Goal: Information Seeking & Learning: Learn about a topic

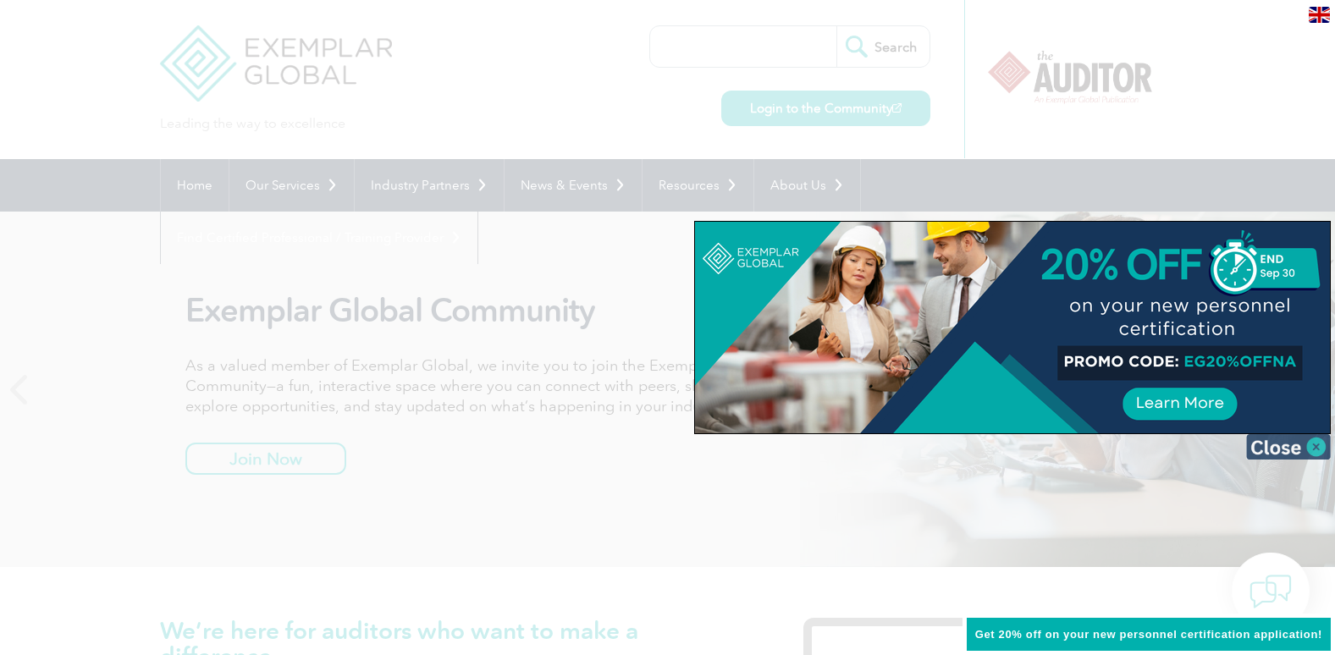
click at [1282, 444] on img at bounding box center [1288, 446] width 85 height 25
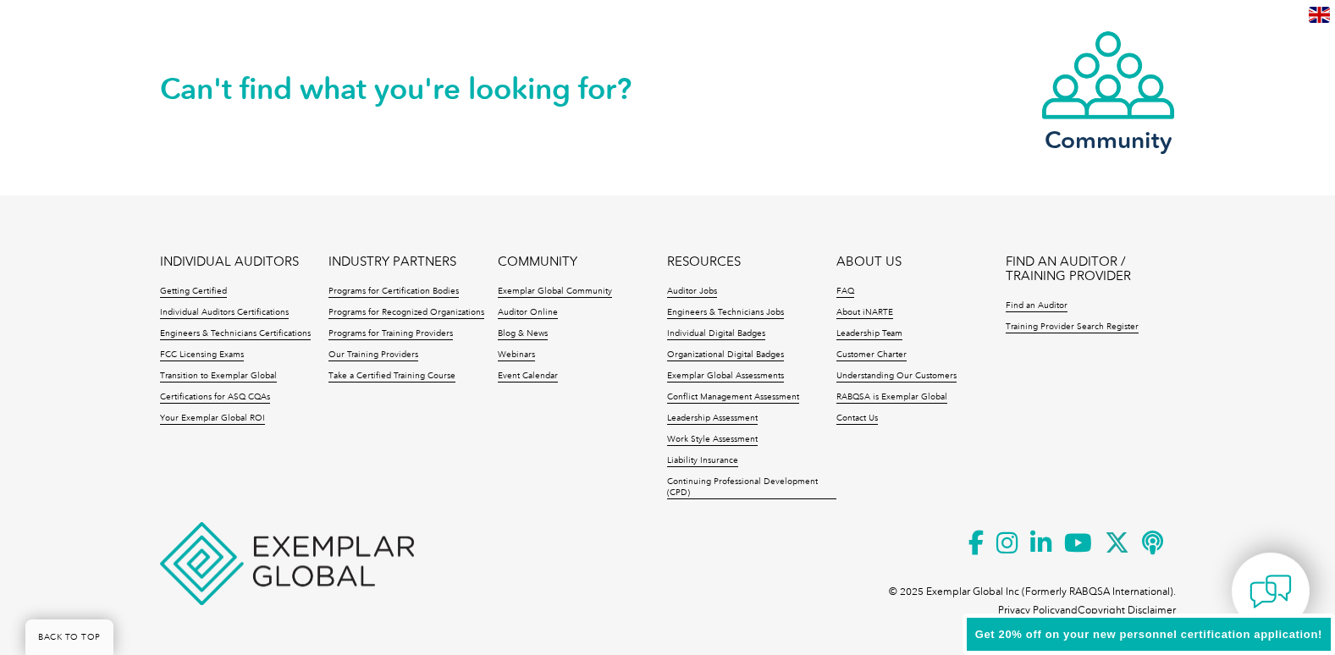
scroll to position [3982, 0]
click at [874, 257] on link "ABOUT US" at bounding box center [868, 260] width 65 height 14
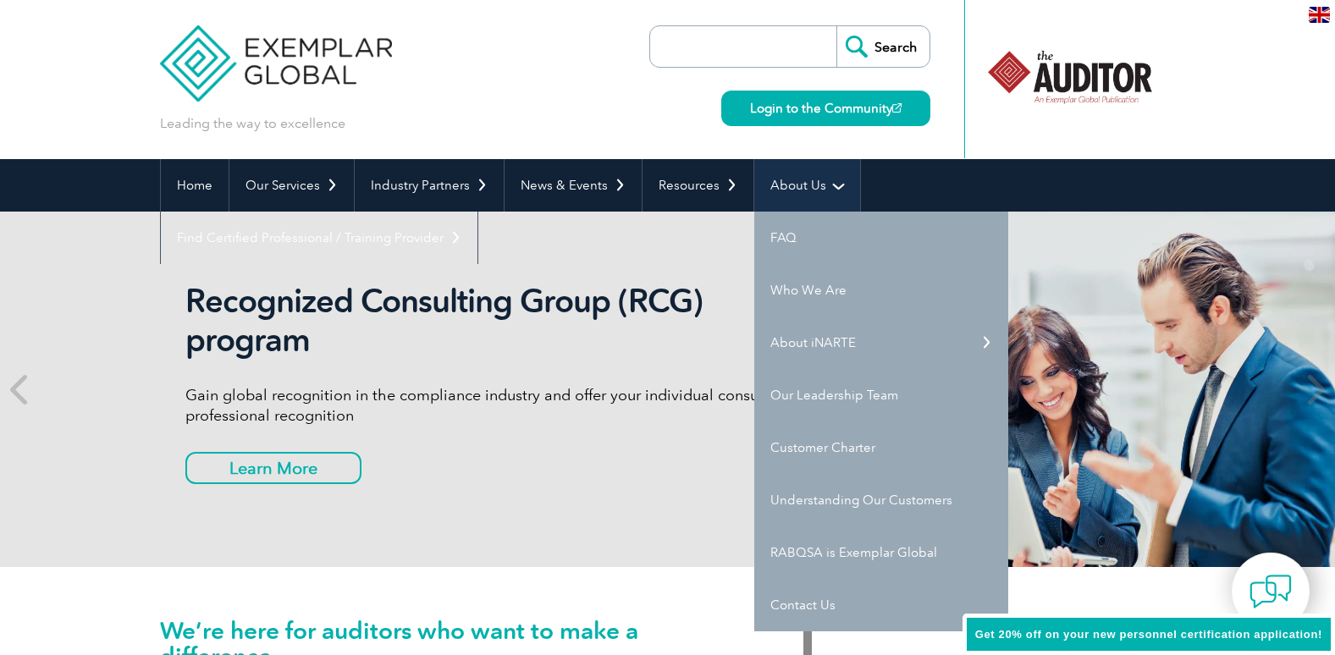
click at [828, 185] on link "About Us" at bounding box center [807, 185] width 106 height 52
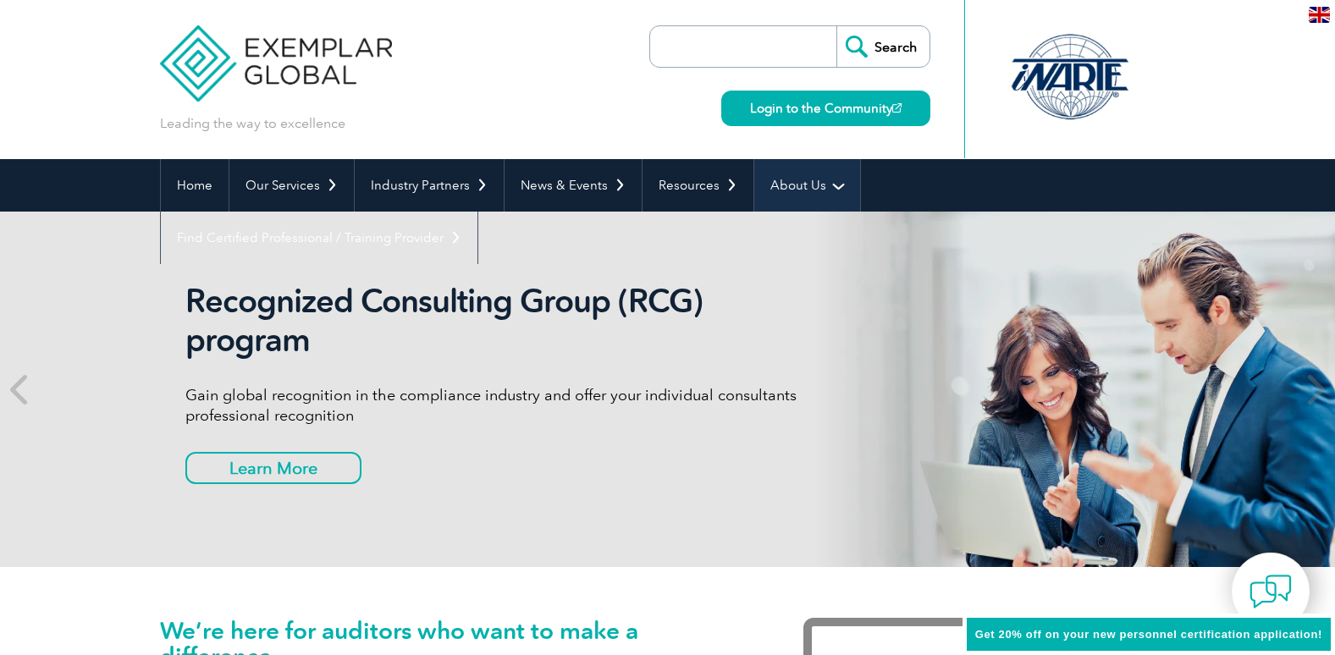
click at [828, 185] on link "About Us" at bounding box center [807, 185] width 106 height 52
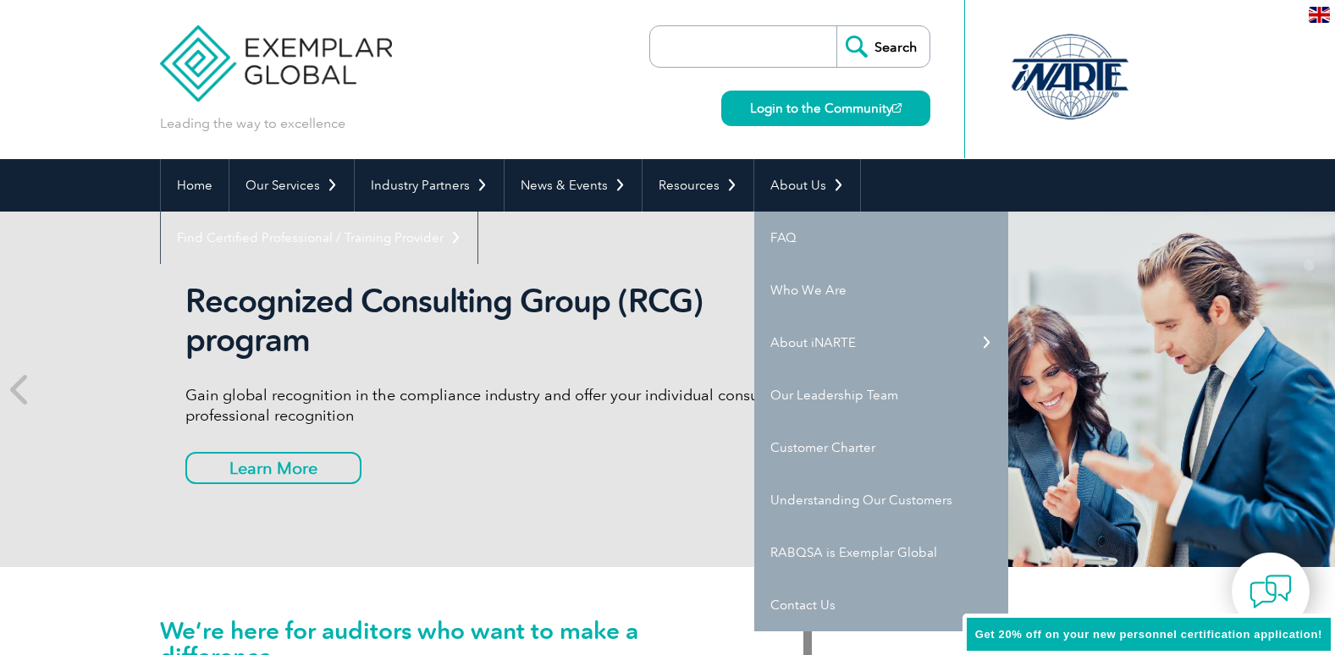
click at [1097, 74] on div at bounding box center [1069, 76] width 168 height 93
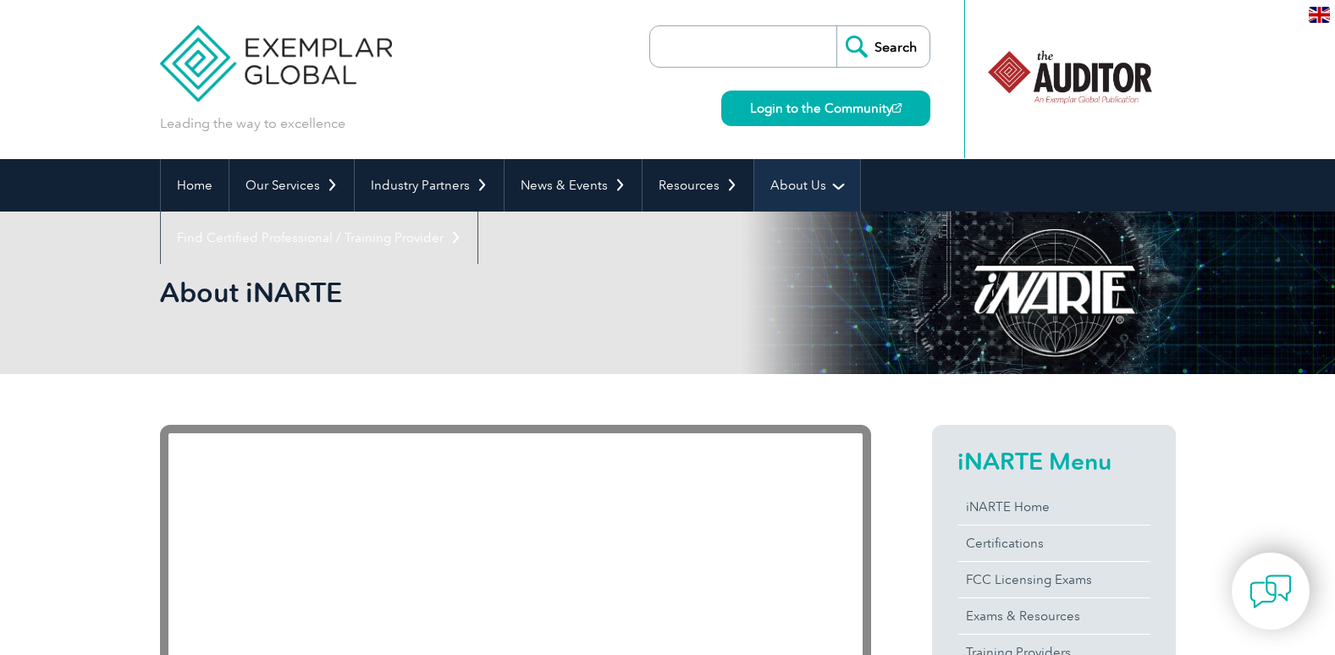
click at [807, 191] on link "About Us" at bounding box center [807, 185] width 106 height 52
click at [812, 182] on link "About Us" at bounding box center [807, 185] width 106 height 52
click at [798, 186] on link "About Us" at bounding box center [807, 185] width 106 height 52
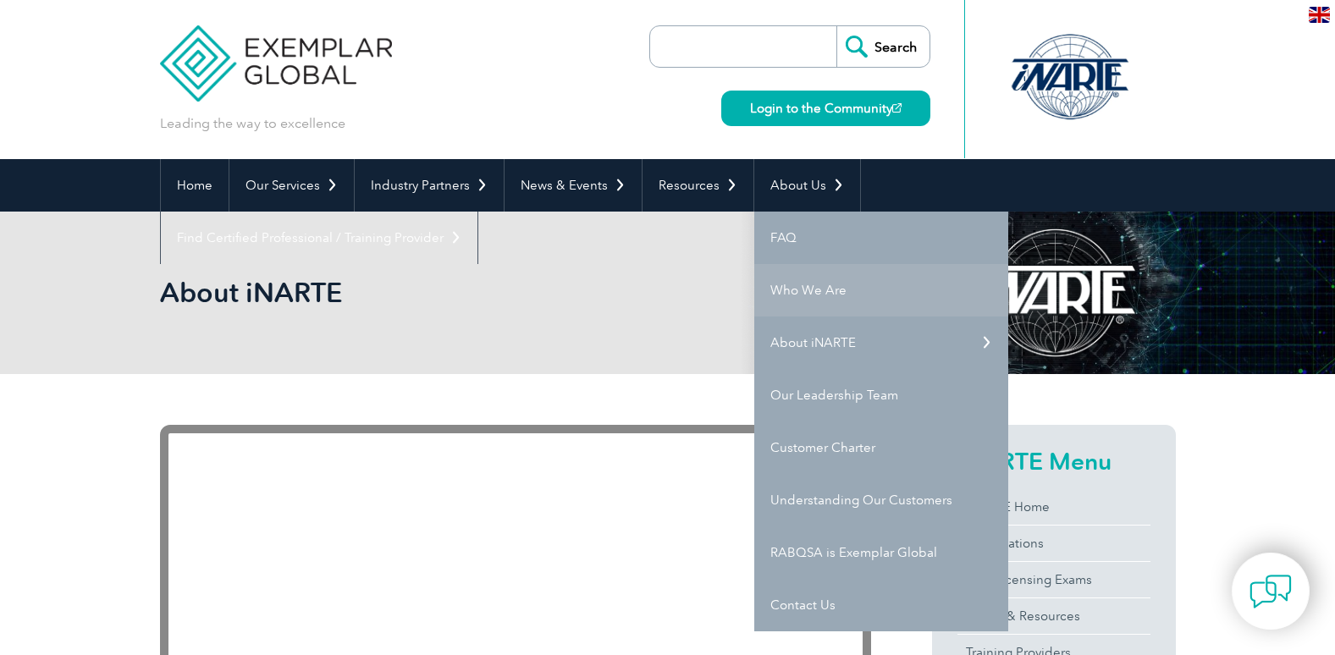
click at [797, 293] on link "Who We Are" at bounding box center [881, 290] width 254 height 52
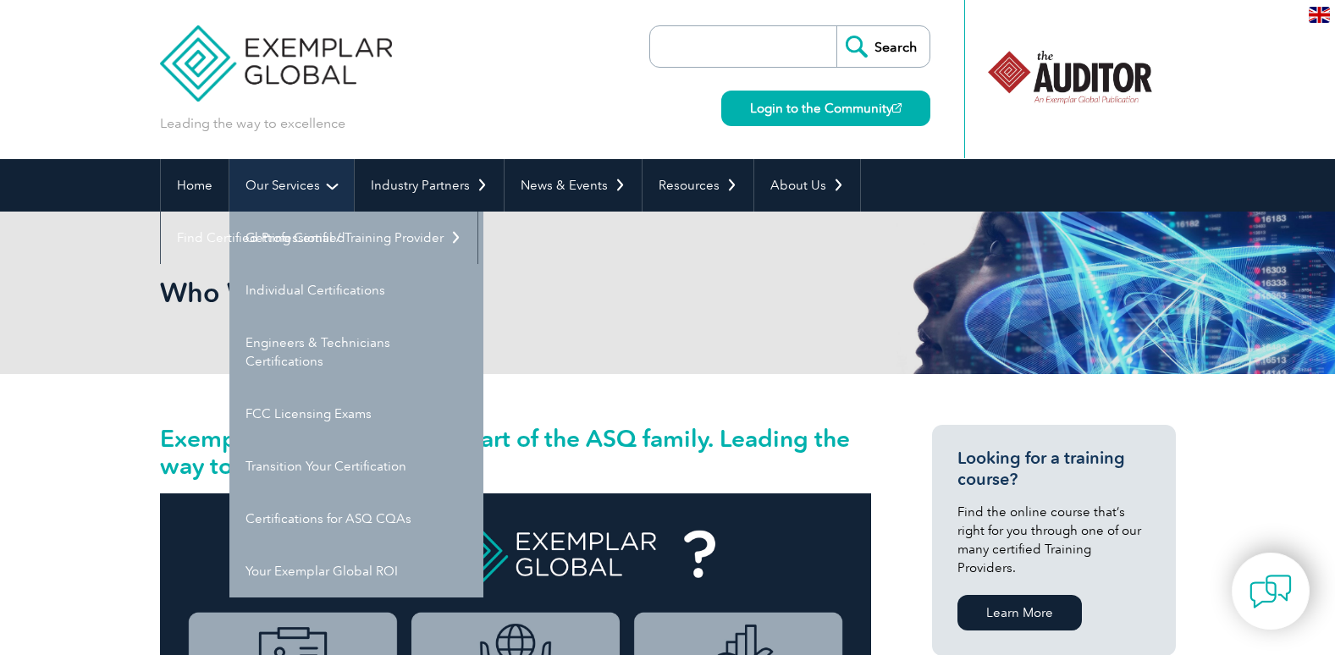
click at [313, 185] on link "Our Services" at bounding box center [291, 185] width 124 height 52
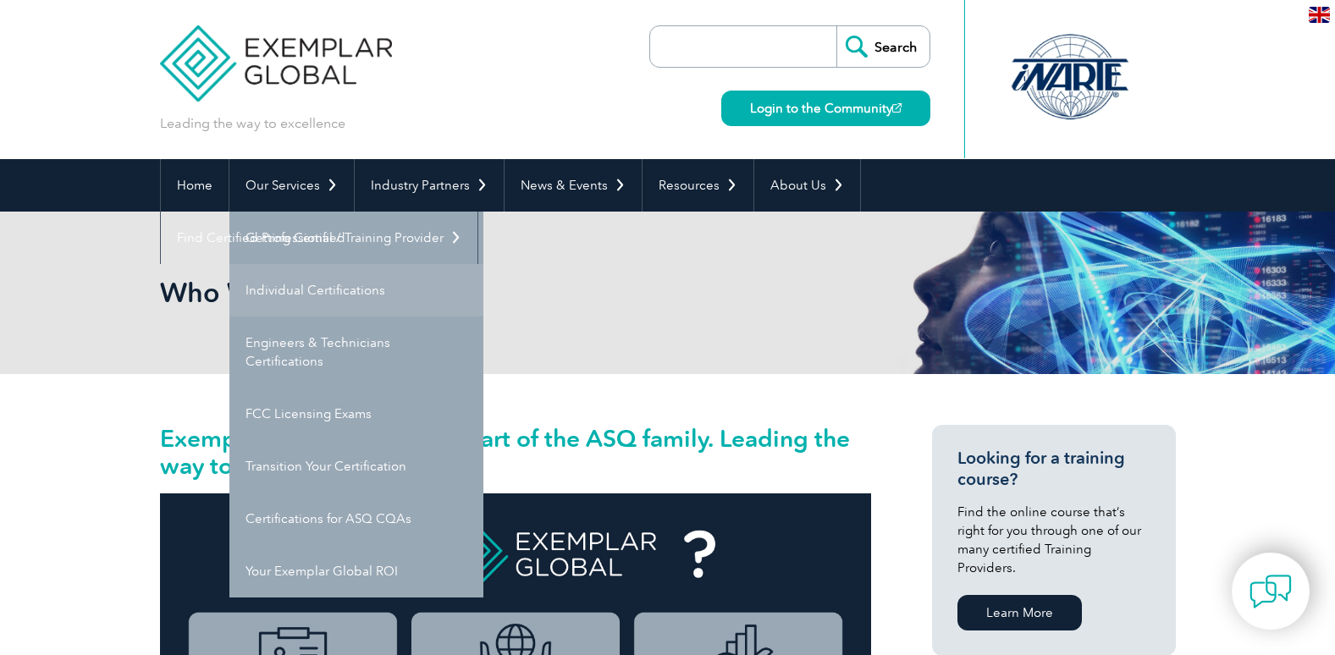
click at [331, 278] on link "Individual Certifications" at bounding box center [356, 290] width 254 height 52
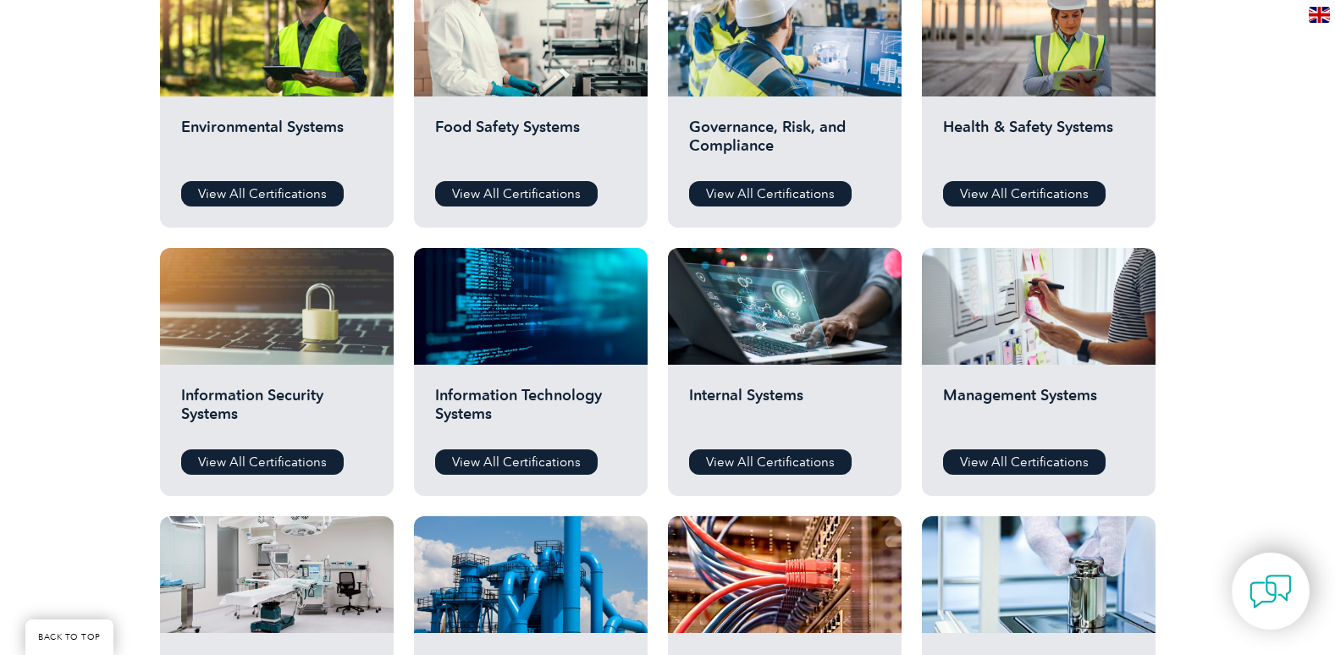
scroll to position [677, 0]
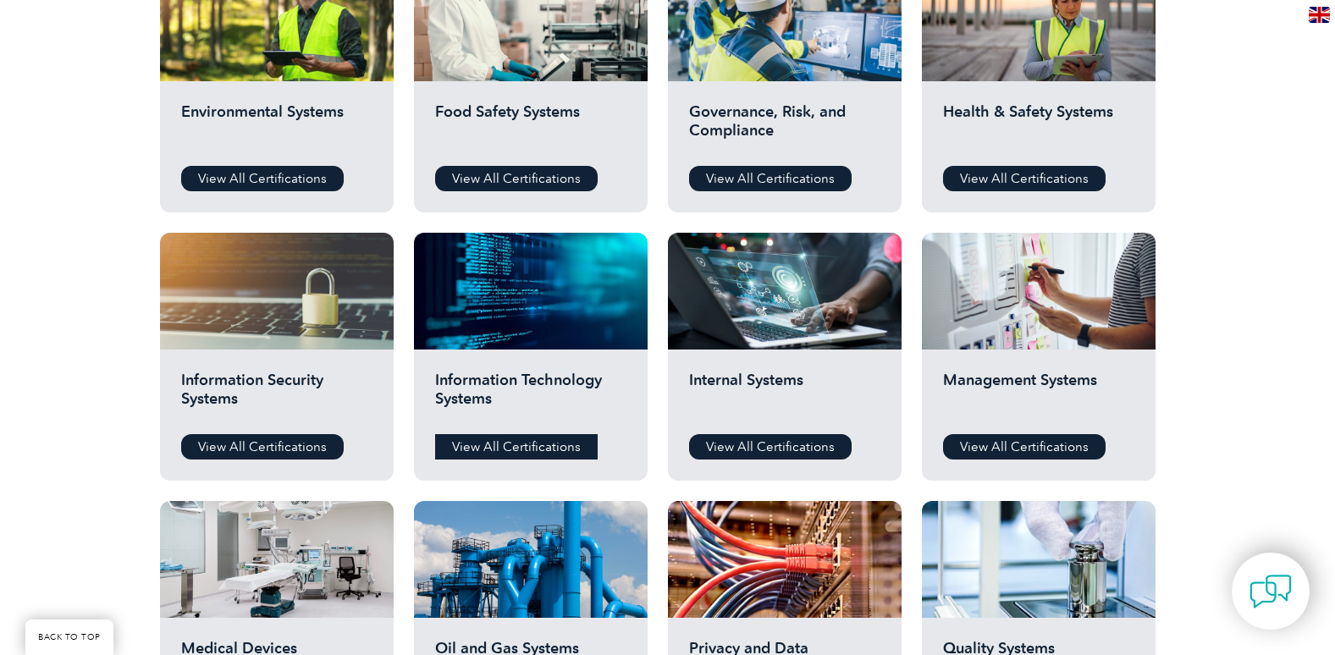
click at [530, 447] on link "View All Certifications" at bounding box center [516, 446] width 162 height 25
click at [259, 452] on link "View All Certifications" at bounding box center [262, 446] width 162 height 25
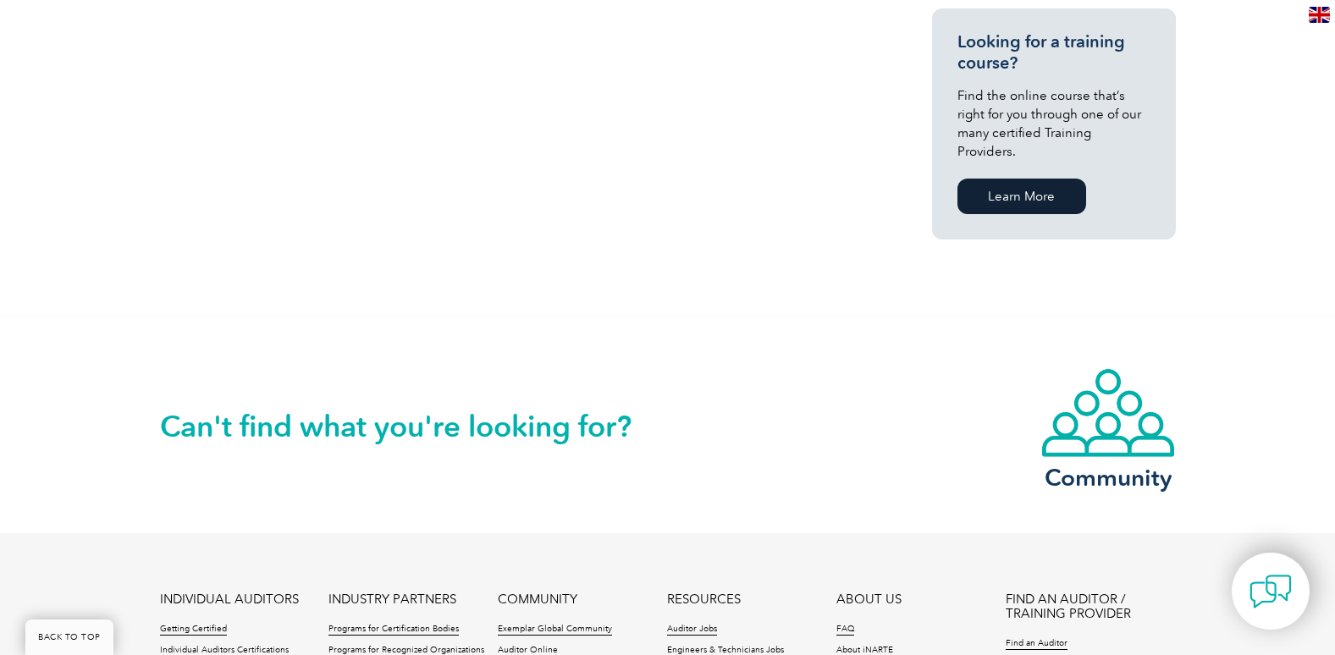
scroll to position [1354, 0]
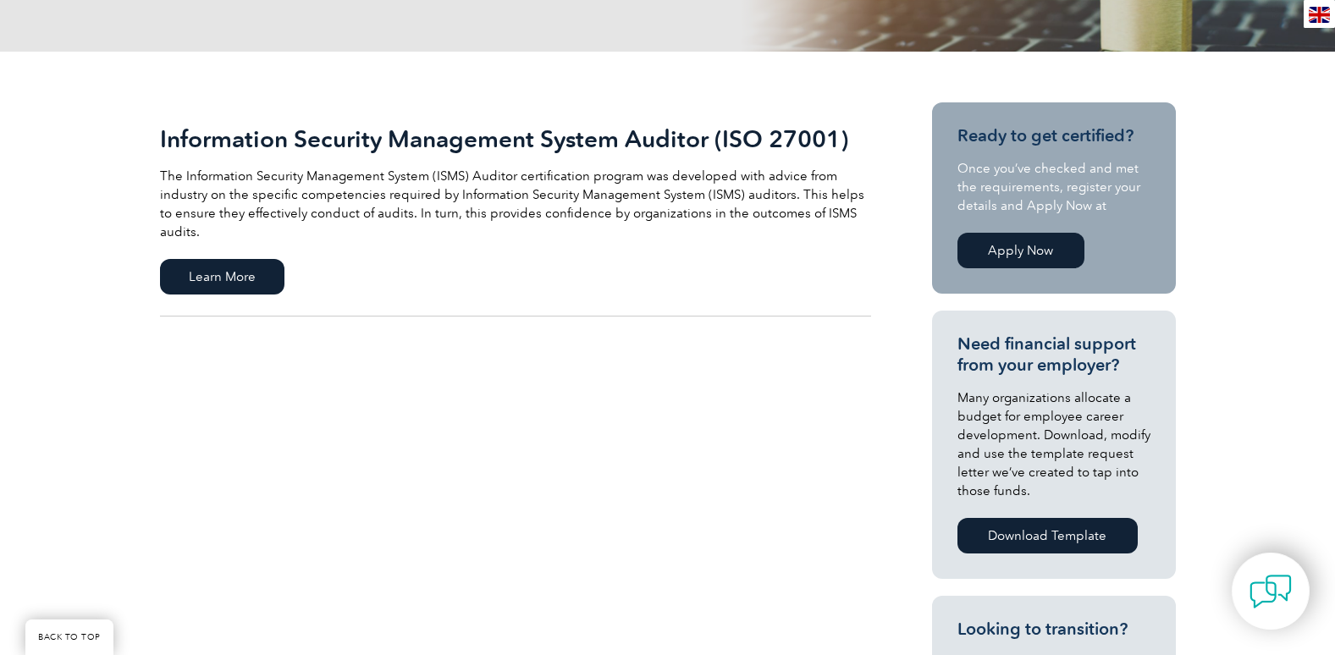
scroll to position [339, 0]
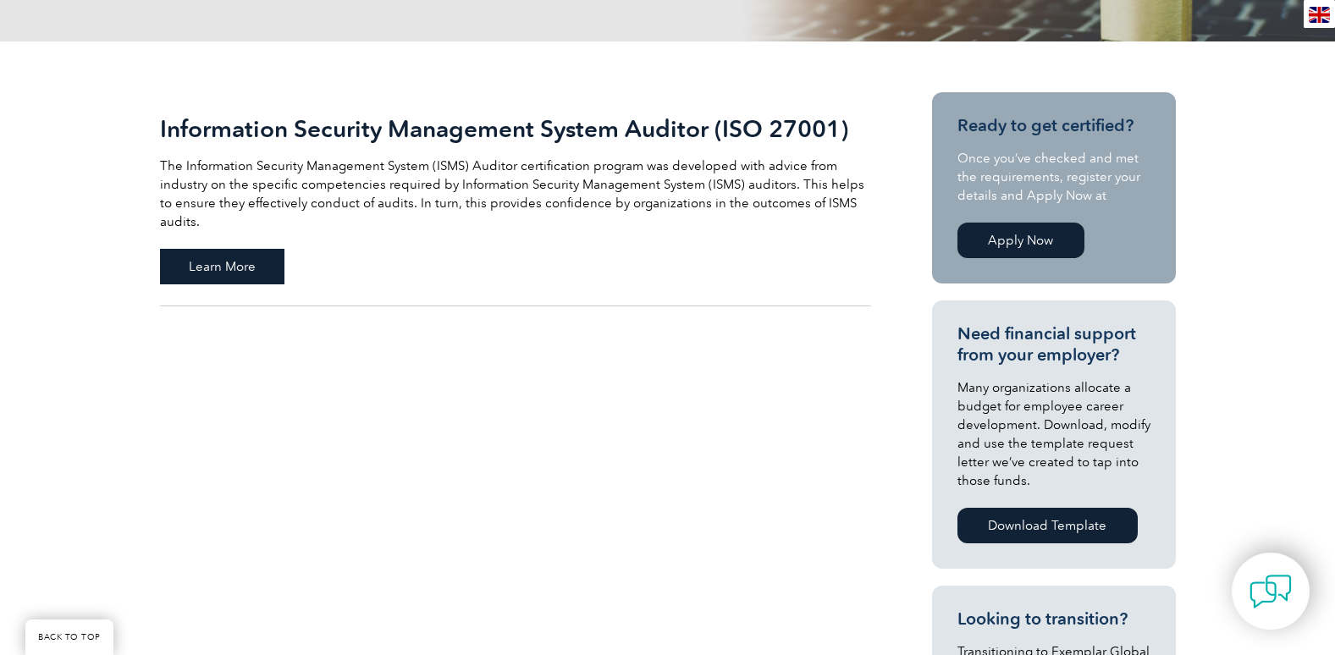
click at [253, 261] on span "Learn More" at bounding box center [222, 267] width 124 height 36
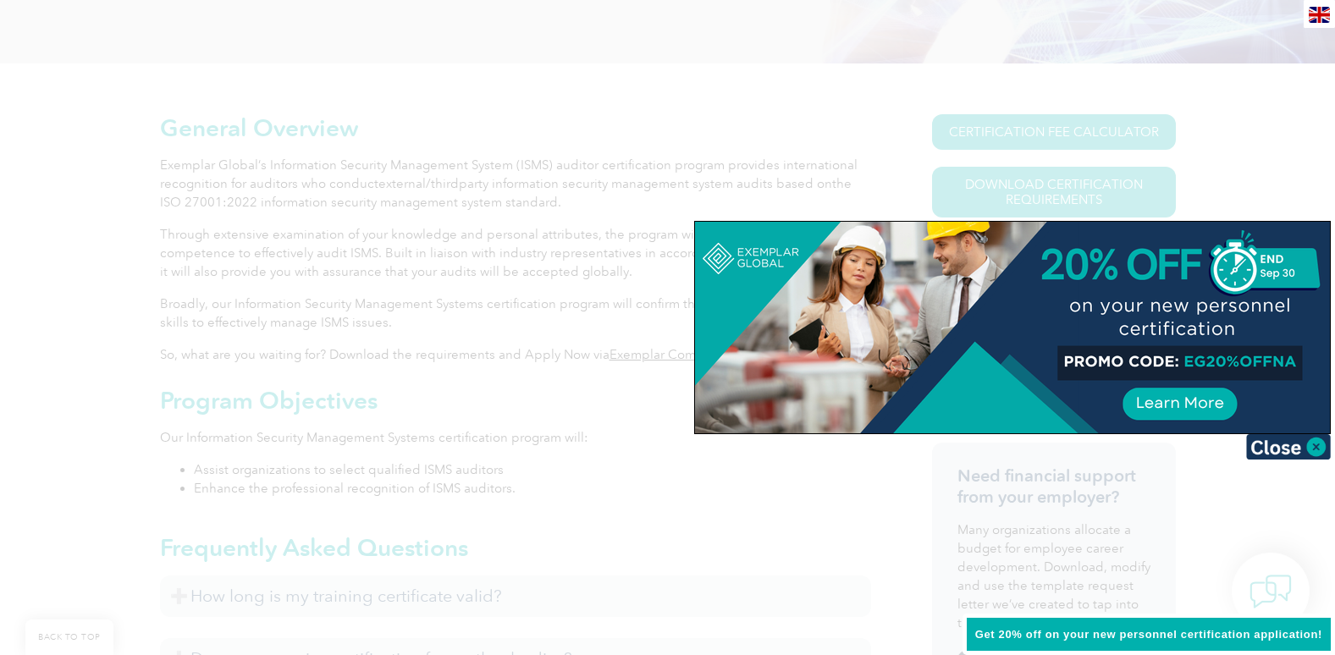
scroll to position [353, 0]
click at [1304, 455] on img at bounding box center [1288, 446] width 85 height 25
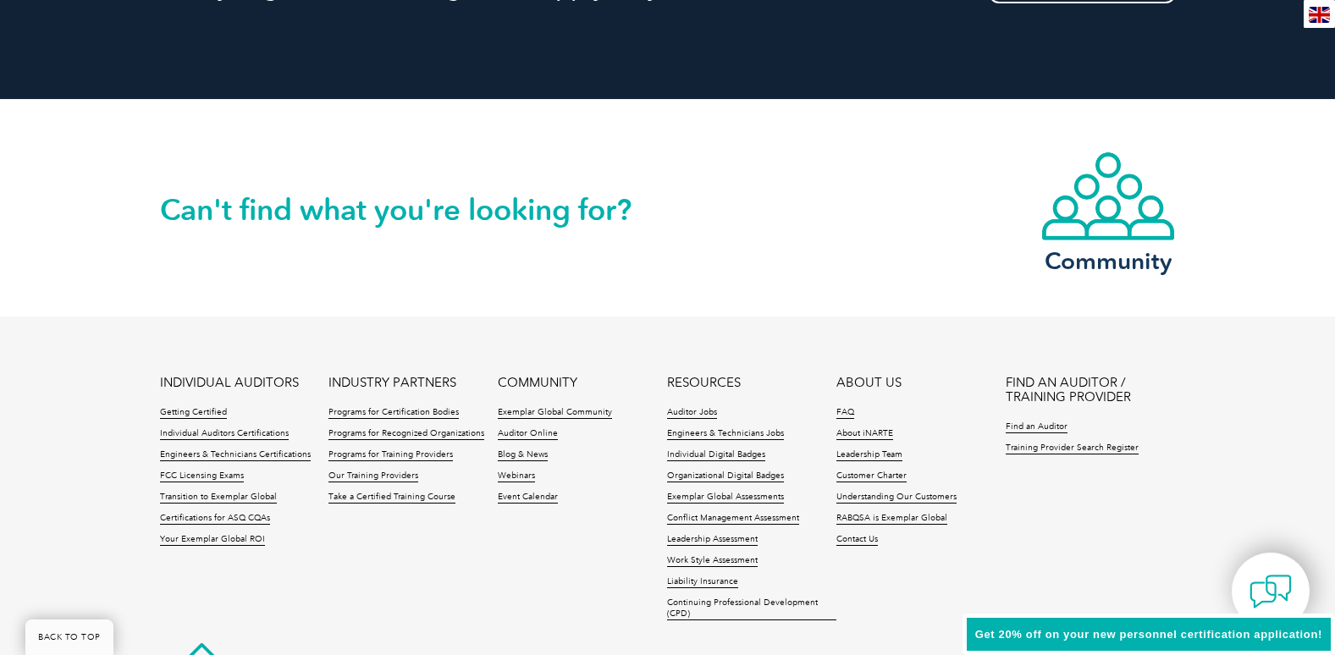
scroll to position [2212, 0]
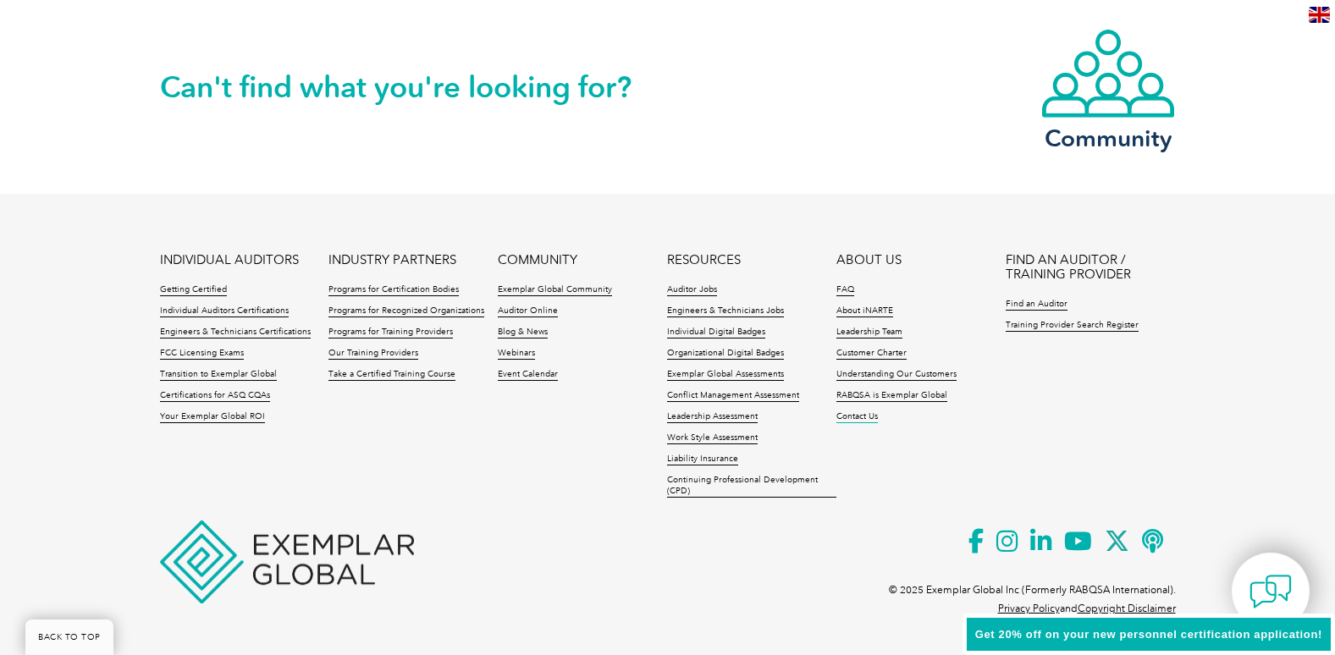
click at [868, 419] on link "Contact Us" at bounding box center [856, 417] width 41 height 12
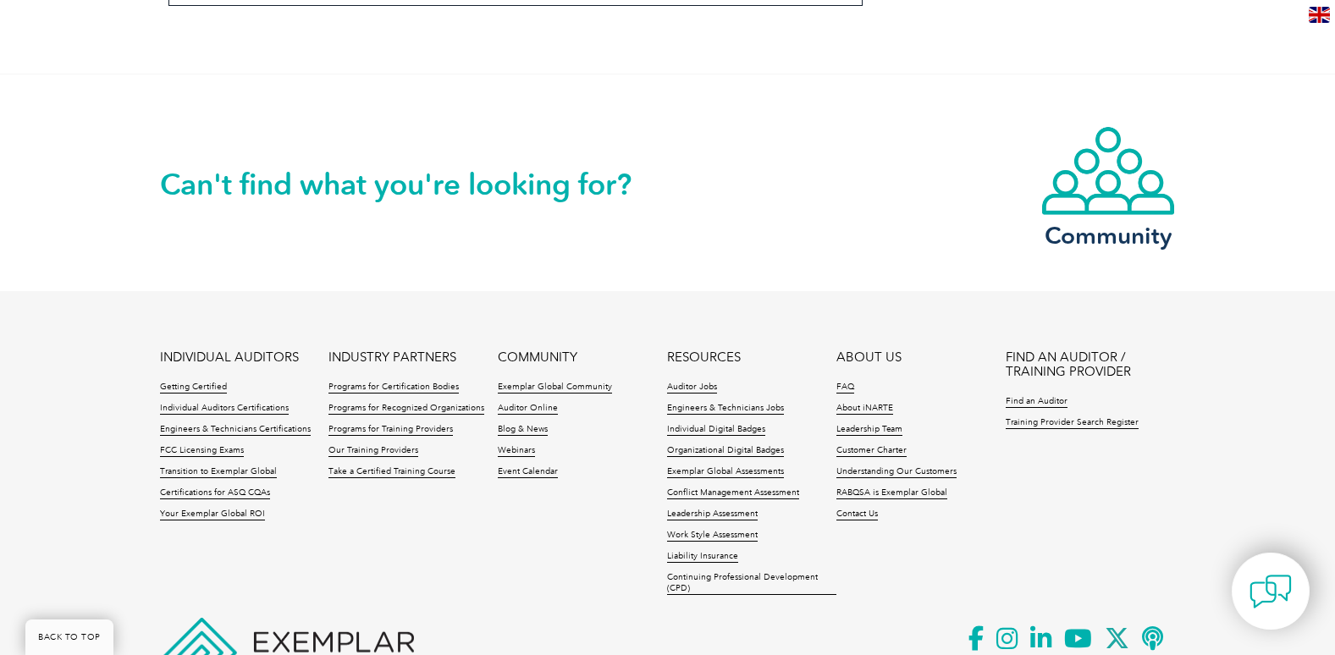
scroll to position [1536, 0]
